Goal: Task Accomplishment & Management: Manage account settings

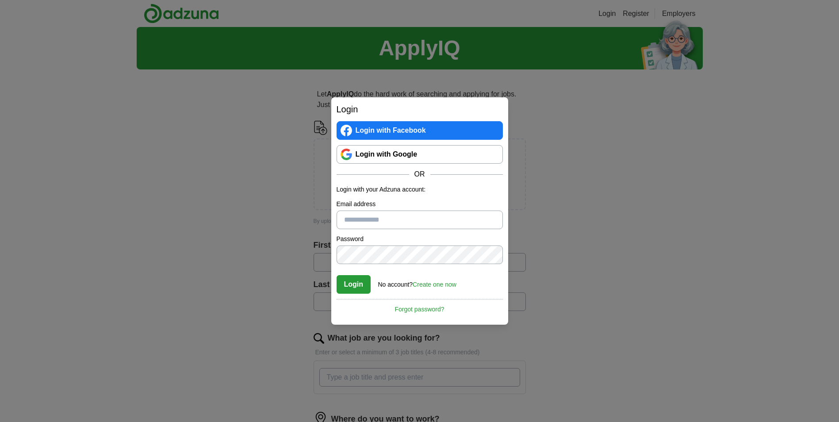
click at [523, 118] on div "Login Login with Facebook Login with Google OR Login with your Adzuna account: …" at bounding box center [419, 211] width 839 height 422
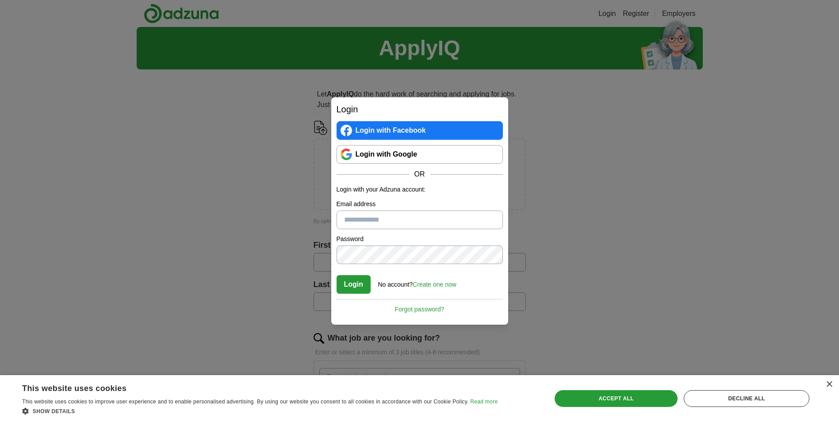
click at [280, 103] on div "Login Login with Facebook Login with Google OR Login with your Adzuna account: …" at bounding box center [419, 211] width 839 height 422
drag, startPoint x: 379, startPoint y: 93, endPoint x: 462, endPoint y: 91, distance: 82.7
click at [399, 91] on div "Login Login with Facebook Login with Google OR Login with your Adzuna account: …" at bounding box center [419, 211] width 839 height 422
click at [493, 93] on div "Login Login with Facebook Login with Google OR Login with your Adzuna account: …" at bounding box center [419, 211] width 839 height 422
drag, startPoint x: 553, startPoint y: 140, endPoint x: 555, endPoint y: 145, distance: 5.0
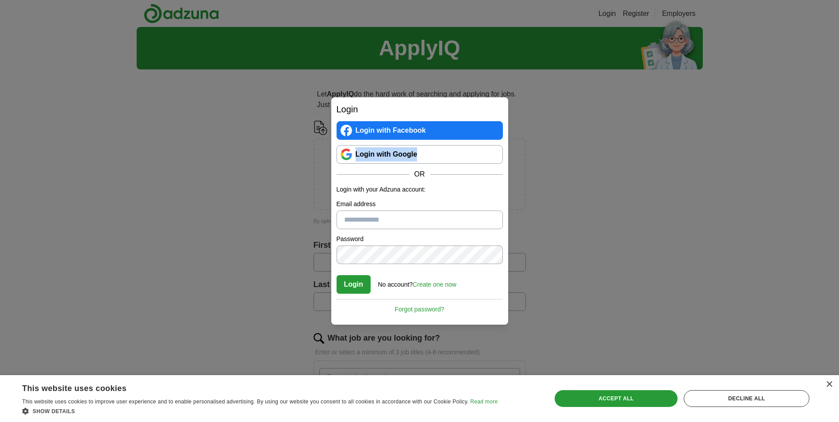
click at [555, 145] on div "Login Login with Facebook Login with Google OR Login with your Adzuna account: …" at bounding box center [419, 211] width 839 height 422
click at [619, 400] on div "Accept all" at bounding box center [615, 398] width 123 height 17
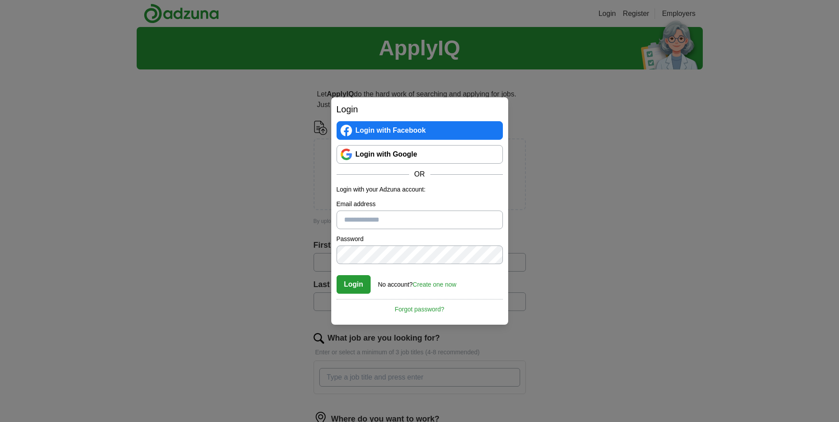
click at [465, 272] on div "Login No account? Create one now Forgot password?" at bounding box center [419, 281] width 166 height 24
drag, startPoint x: 538, startPoint y: 217, endPoint x: 538, endPoint y: 179, distance: 38.5
click at [538, 216] on div "Login Login with Facebook Login with Google OR Login with your Adzuna account: …" at bounding box center [419, 211] width 839 height 422
click at [538, 178] on div "Login Login with Facebook Login with Google OR Login with your Adzuna account: …" at bounding box center [419, 211] width 839 height 422
